Goal: Task Accomplishment & Management: Use online tool/utility

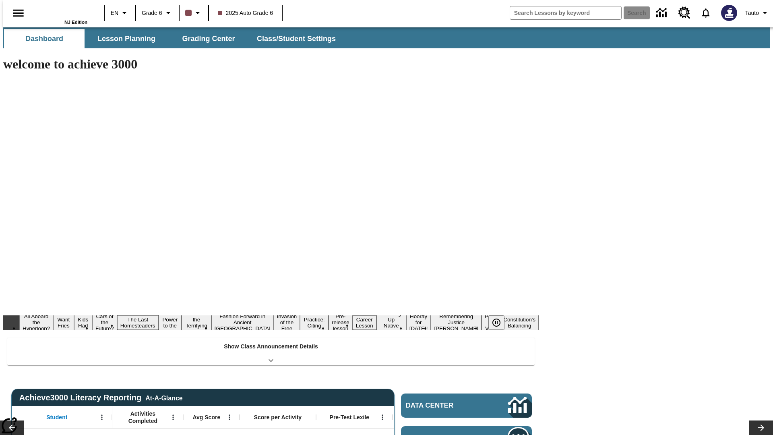
type input "-1"
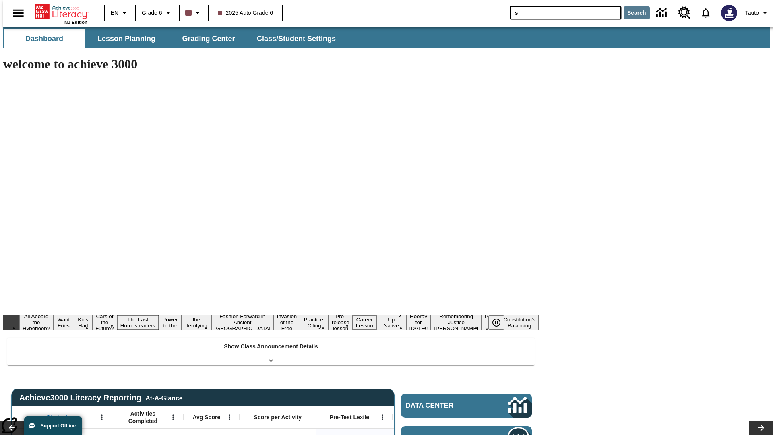
type input "s"
click at [632, 13] on button "Search" at bounding box center [637, 12] width 26 height 13
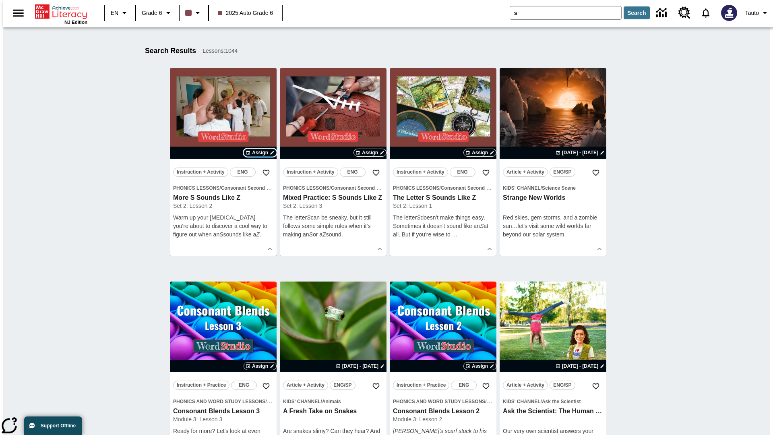
click at [260, 153] on span "Assign" at bounding box center [260, 152] width 16 height 7
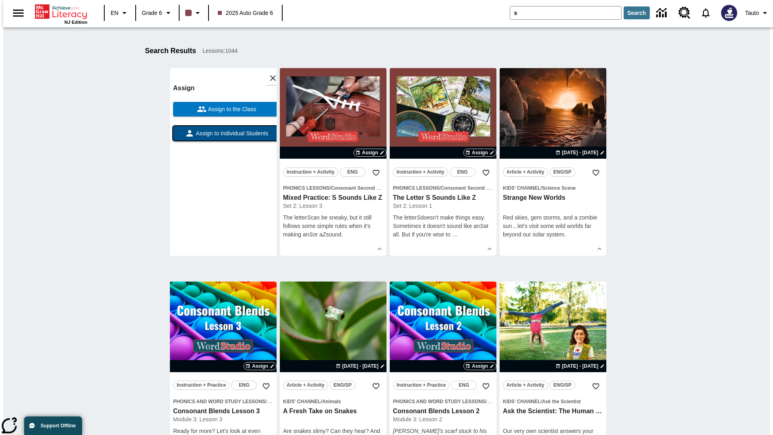
click at [223, 137] on span "Assign to Individual Students" at bounding box center [231, 133] width 74 height 8
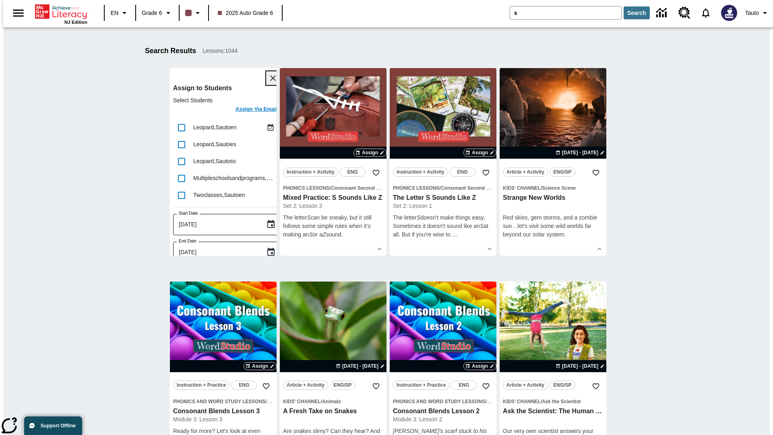
click at [270, 78] on icon "Close" at bounding box center [273, 78] width 6 height 6
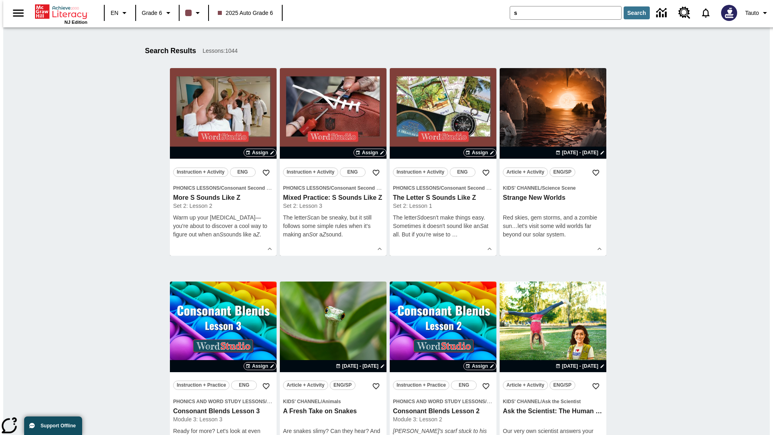
scroll to position [149, 0]
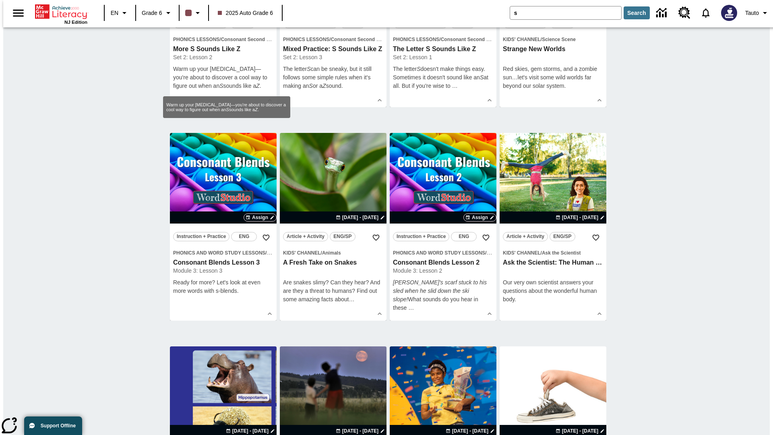
click at [260, 8] on span "Assign" at bounding box center [260, 3] width 16 height 7
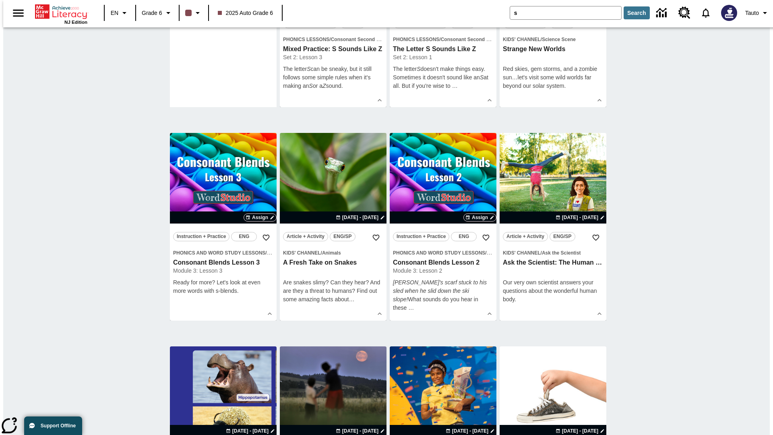
scroll to position [0, 0]
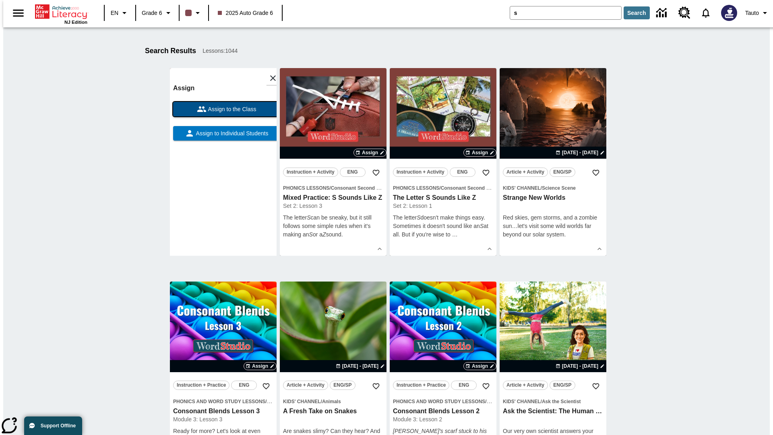
click at [223, 109] on span "Assign to the Class" at bounding box center [232, 109] width 50 height 8
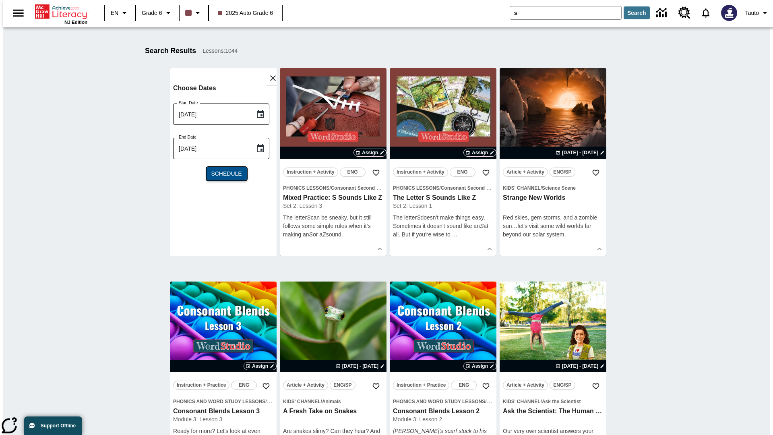
click at [223, 174] on span "Schedule" at bounding box center [226, 174] width 31 height 8
